Goal: Information Seeking & Learning: Check status

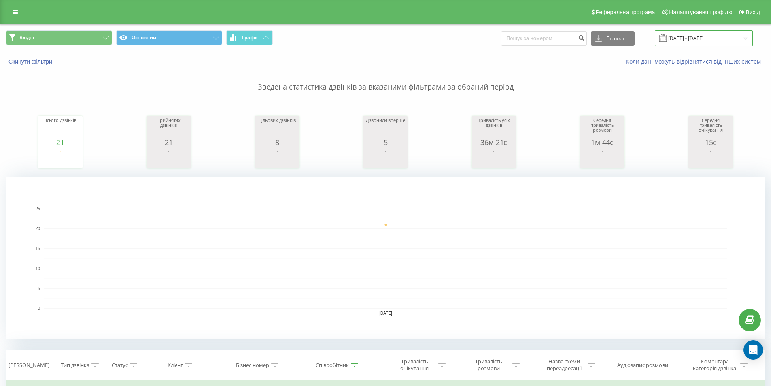
click at [698, 38] on input "[DATE] - [DATE]" at bounding box center [704, 38] width 98 height 16
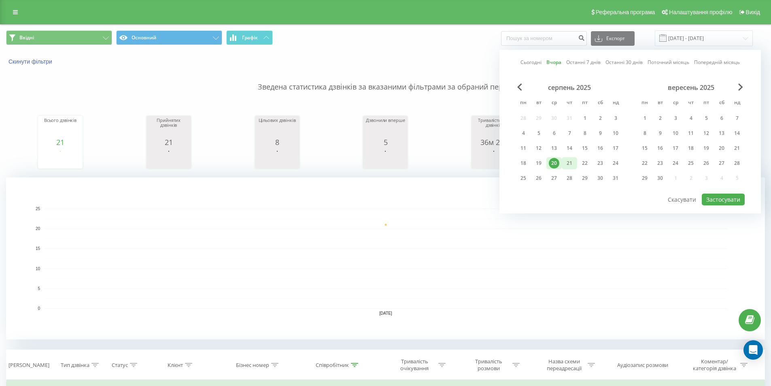
click at [571, 163] on div "21" at bounding box center [569, 163] width 11 height 11
click at [728, 197] on button "Застосувати" at bounding box center [723, 199] width 43 height 12
type input "[DATE] - [DATE]"
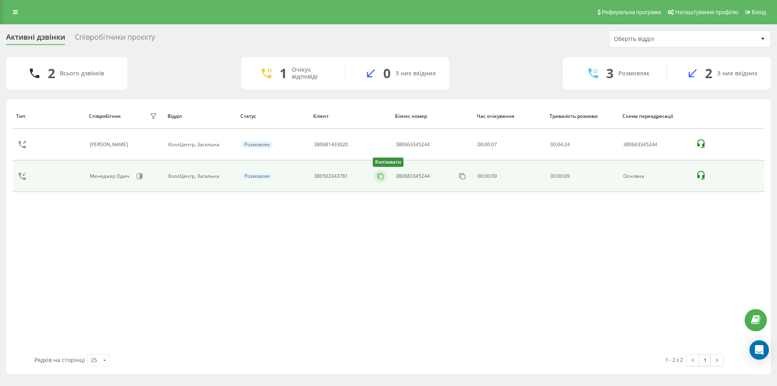
click at [380, 176] on icon at bounding box center [380, 176] width 8 height 8
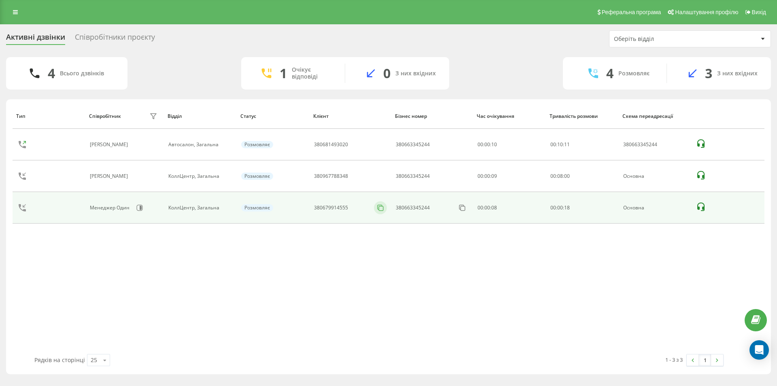
click at [378, 207] on icon at bounding box center [380, 207] width 4 height 4
click at [377, 206] on icon at bounding box center [380, 208] width 8 height 8
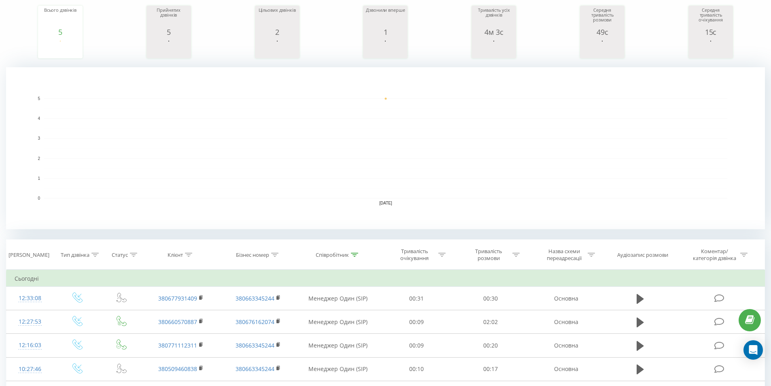
scroll to position [121, 0]
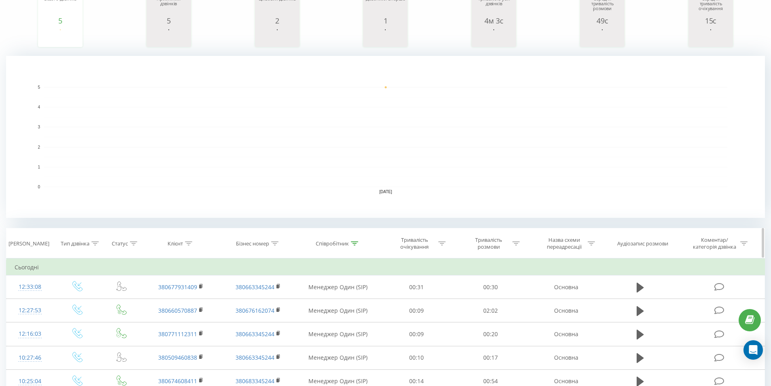
click at [352, 242] on icon at bounding box center [354, 243] width 7 height 4
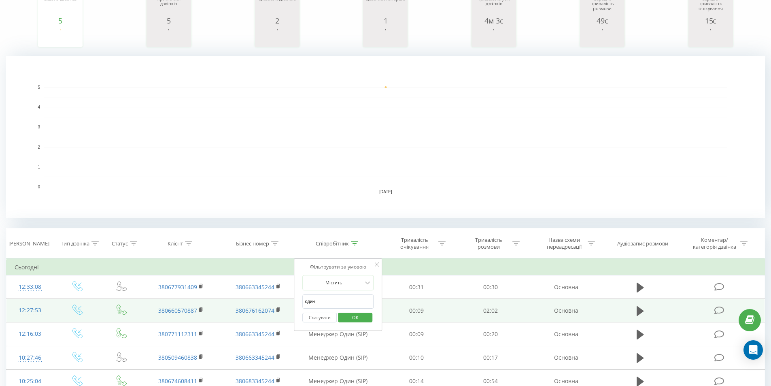
drag, startPoint x: 333, startPoint y: 302, endPoint x: 289, endPoint y: 305, distance: 45.0
click at [264, 301] on table "Фільтрувати за умовою Дорівнює Введіть значення Скасувати OK Фільтрувати за умо…" at bounding box center [385, 325] width 759 height 135
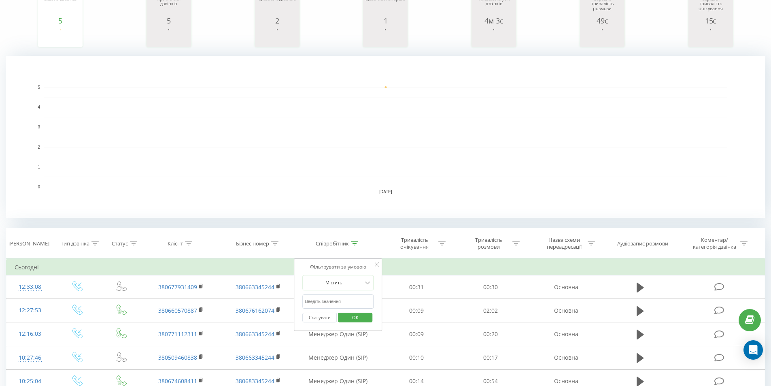
click at [357, 317] on span "OK" at bounding box center [355, 317] width 23 height 13
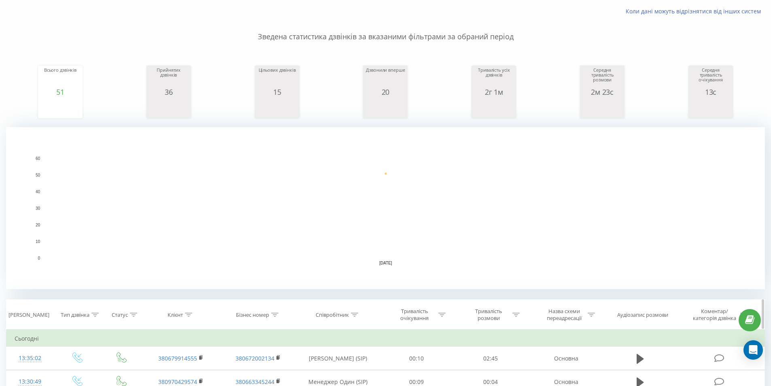
scroll to position [121, 0]
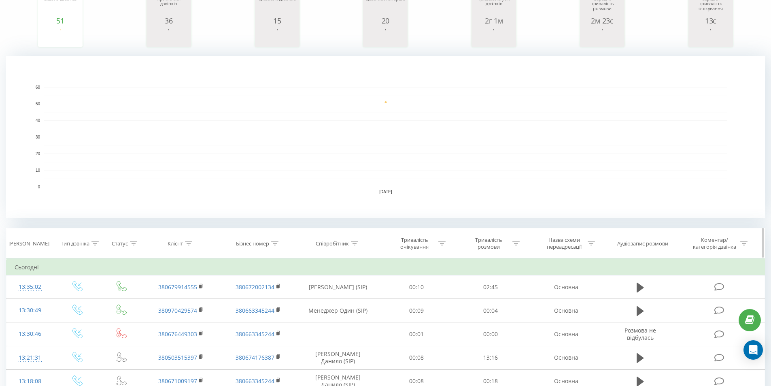
click at [355, 240] on div at bounding box center [354, 243] width 7 height 7
click at [330, 300] on input "text" at bounding box center [337, 301] width 71 height 14
click at [367, 316] on button "OK" at bounding box center [355, 317] width 34 height 10
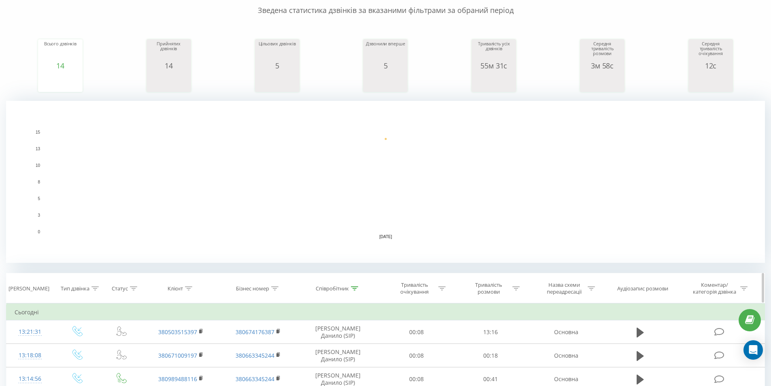
scroll to position [162, 0]
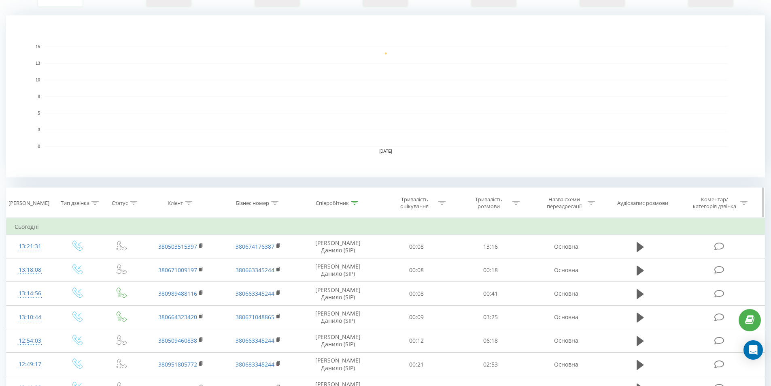
click at [359, 205] on div "Співробітник" at bounding box center [338, 202] width 83 height 7
click at [355, 203] on icon at bounding box center [354, 203] width 7 height 4
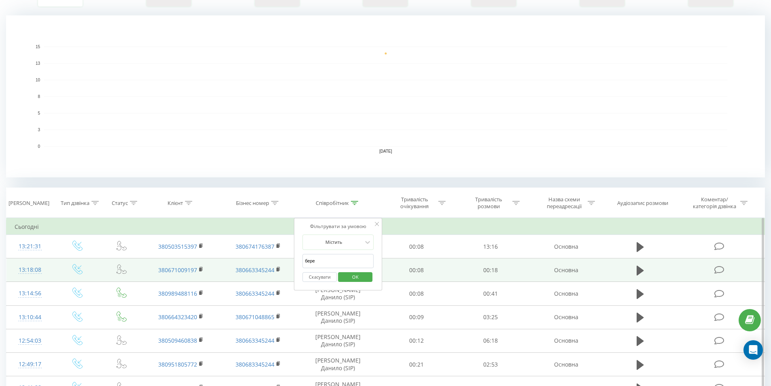
drag, startPoint x: 328, startPoint y: 262, endPoint x: 286, endPoint y: 258, distance: 41.9
click at [290, 258] on table "Фільтрувати за умовою Дорівнює Введіть значення Скасувати OK Фільтрувати за умо…" at bounding box center [385, 391] width 759 height 347
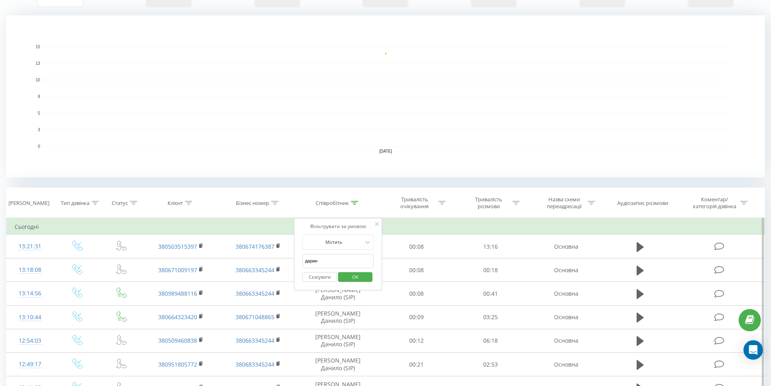
click at [358, 276] on span "OK" at bounding box center [355, 276] width 23 height 13
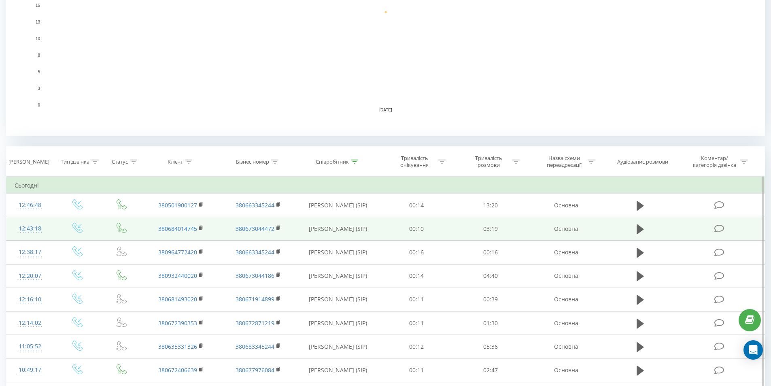
scroll to position [243, 0]
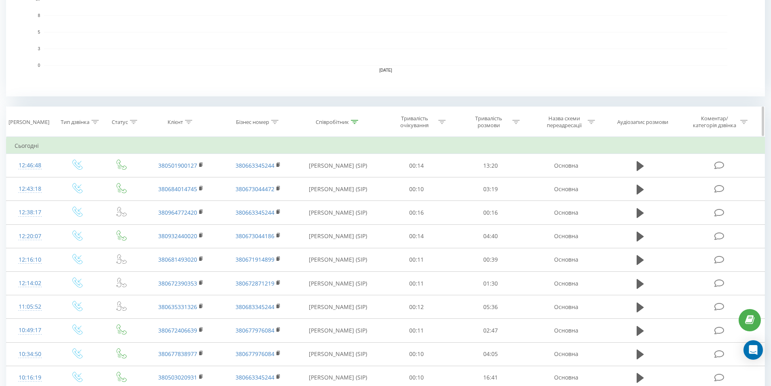
click at [358, 120] on icon at bounding box center [354, 122] width 7 height 4
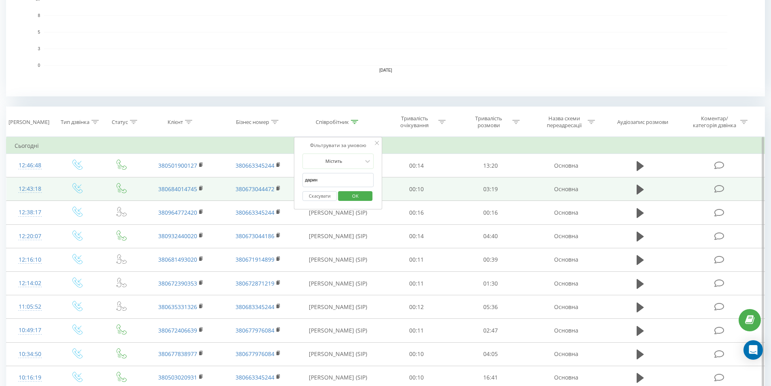
drag, startPoint x: 344, startPoint y: 178, endPoint x: 292, endPoint y: 178, distance: 51.4
click at [295, 178] on div "Фільтрувати за умовою Містить дарин Скасувати OK" at bounding box center [338, 173] width 88 height 73
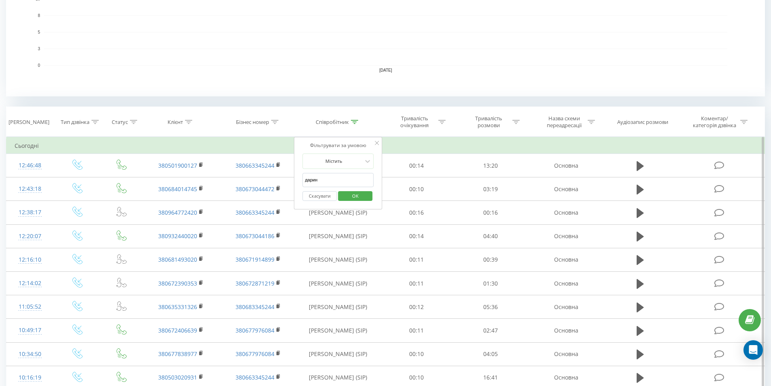
type input "б"
click at [352, 198] on span "OK" at bounding box center [355, 195] width 23 height 13
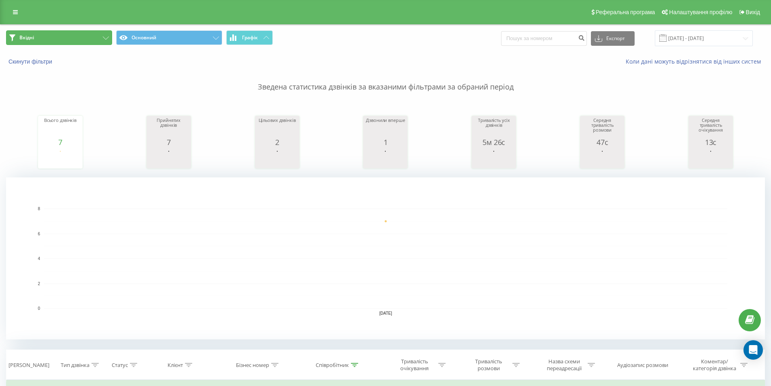
click at [74, 35] on button "Вхідні" at bounding box center [59, 37] width 106 height 15
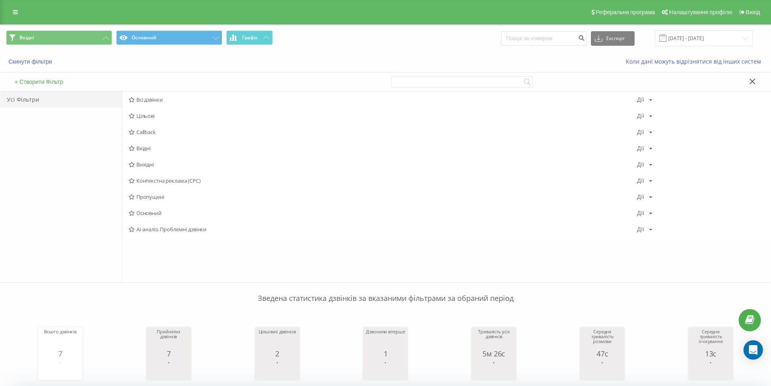
click at [202, 287] on p "Зведена статистика дзвінків за вказаними фільтрами за обраний період" at bounding box center [385, 290] width 759 height 27
click at [752, 79] on icon at bounding box center [752, 81] width 6 height 6
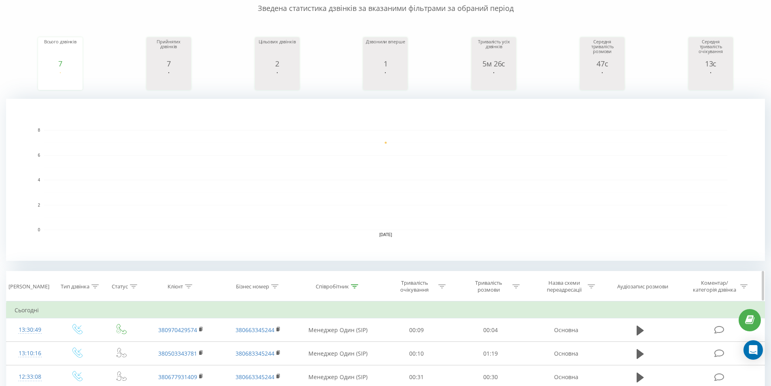
scroll to position [81, 0]
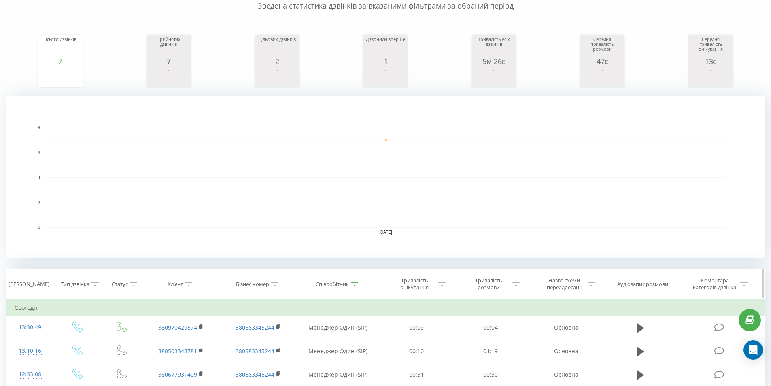
click at [356, 282] on icon at bounding box center [354, 284] width 7 height 4
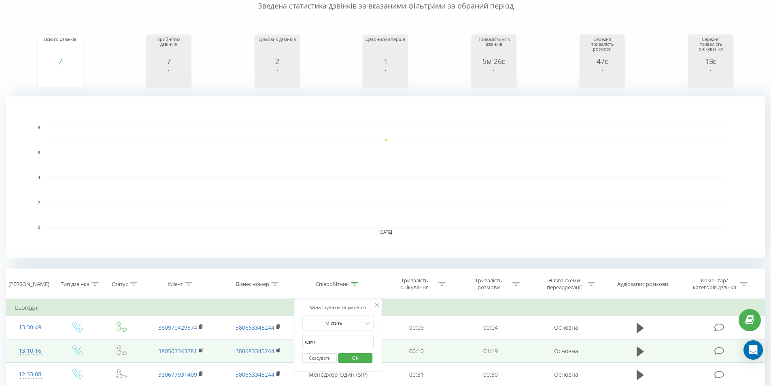
drag, startPoint x: 336, startPoint y: 342, endPoint x: 286, endPoint y: 339, distance: 49.4
click at [297, 339] on div "Фільтрувати за умовою Містить один Скасувати OK" at bounding box center [338, 335] width 88 height 73
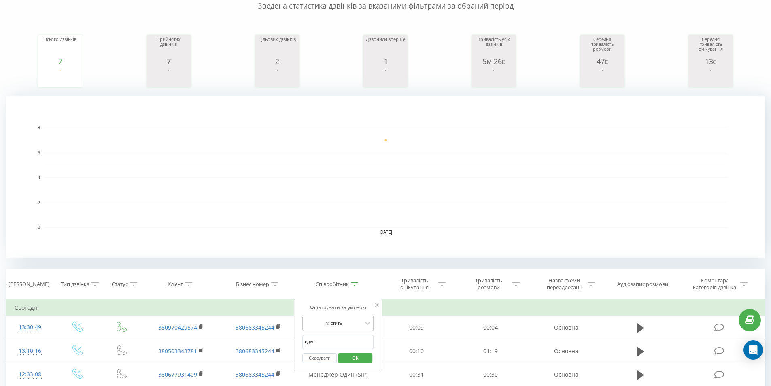
type input "о"
click at [359, 355] on span "OK" at bounding box center [355, 357] width 23 height 13
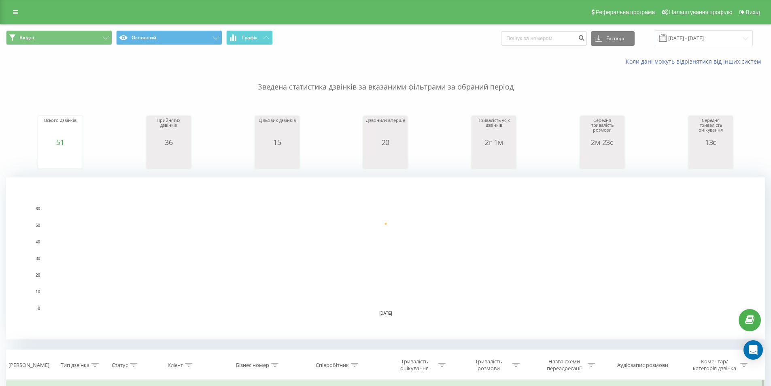
scroll to position [81, 0]
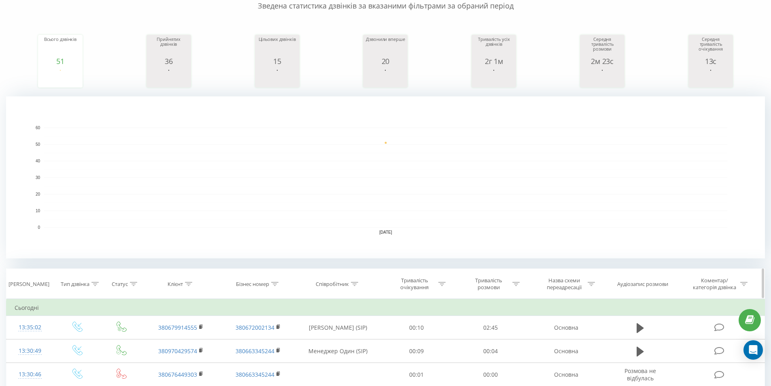
click at [352, 281] on div at bounding box center [354, 283] width 7 height 7
click at [340, 339] on input "text" at bounding box center [337, 342] width 71 height 14
type input "один"
click at [353, 359] on span "OK" at bounding box center [355, 357] width 23 height 13
